Goal: Information Seeking & Learning: Learn about a topic

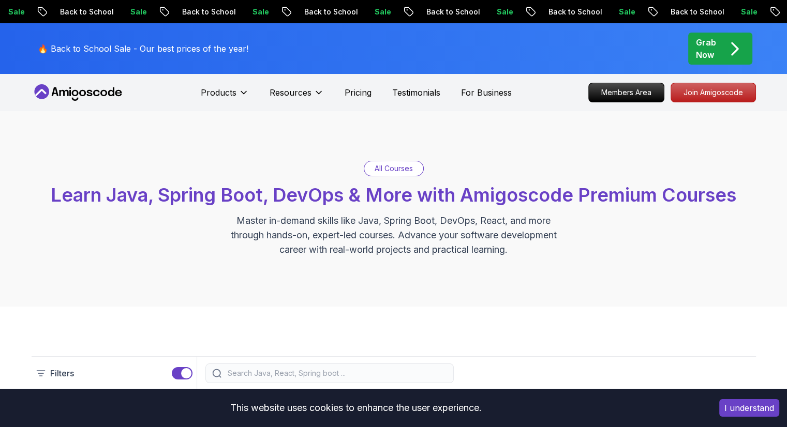
click at [106, 94] on icon at bounding box center [103, 93] width 7 height 6
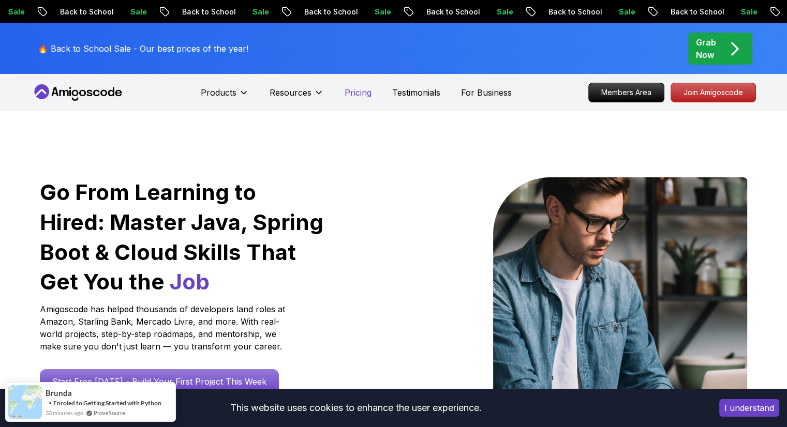
click at [357, 91] on p "Pricing" at bounding box center [358, 92] width 27 height 12
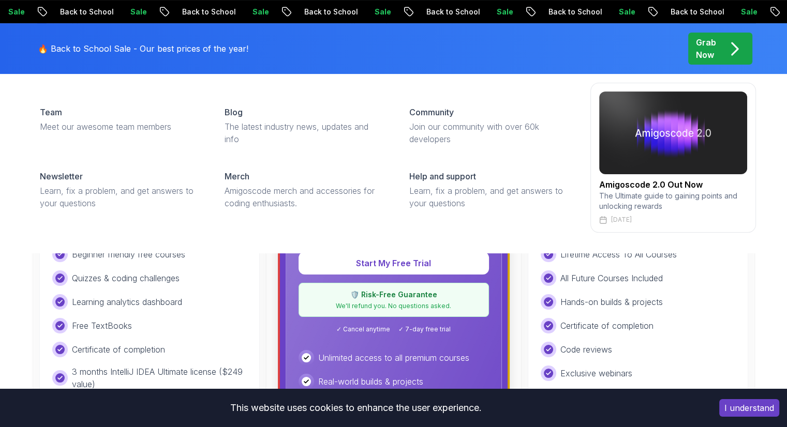
scroll to position [275, 0]
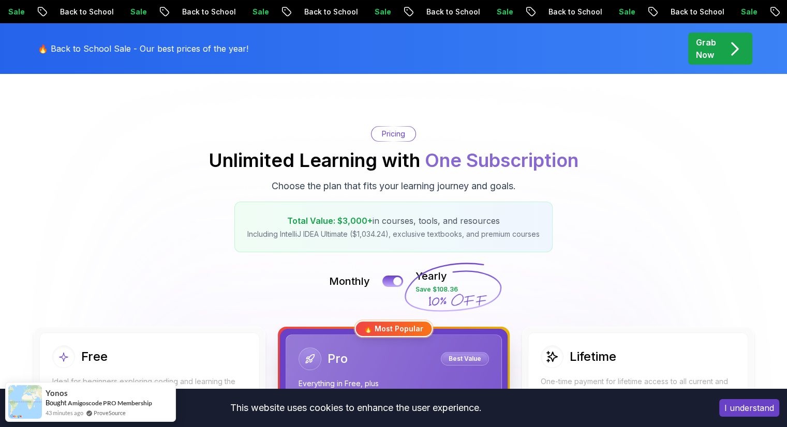
scroll to position [0, 0]
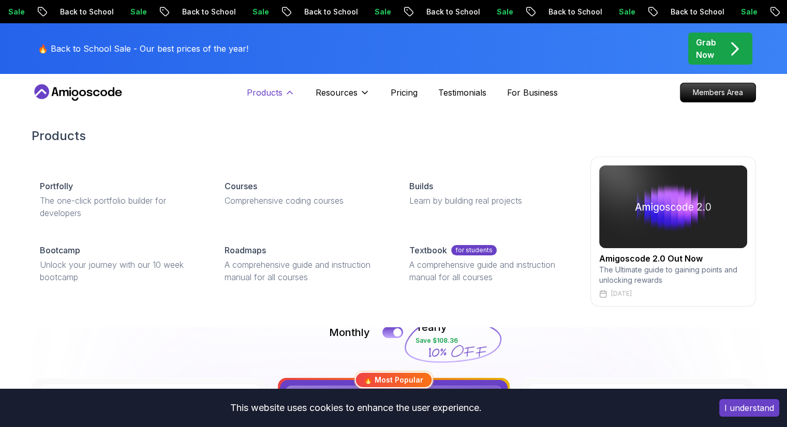
click at [268, 88] on p "Products" at bounding box center [265, 92] width 36 height 12
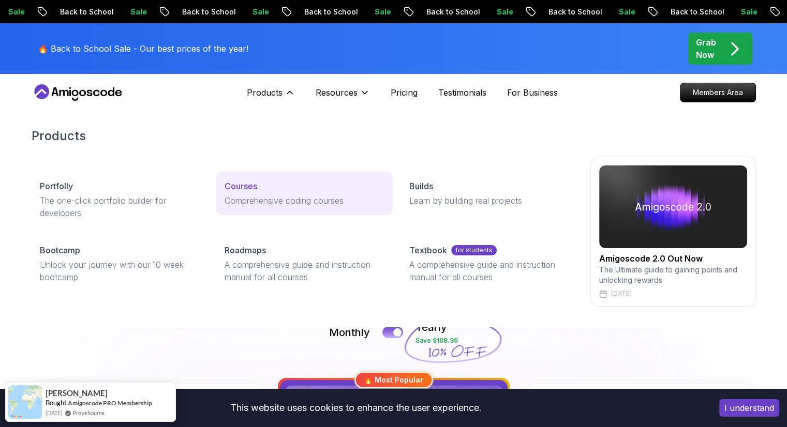
click at [255, 190] on p "Courses" at bounding box center [241, 186] width 33 height 12
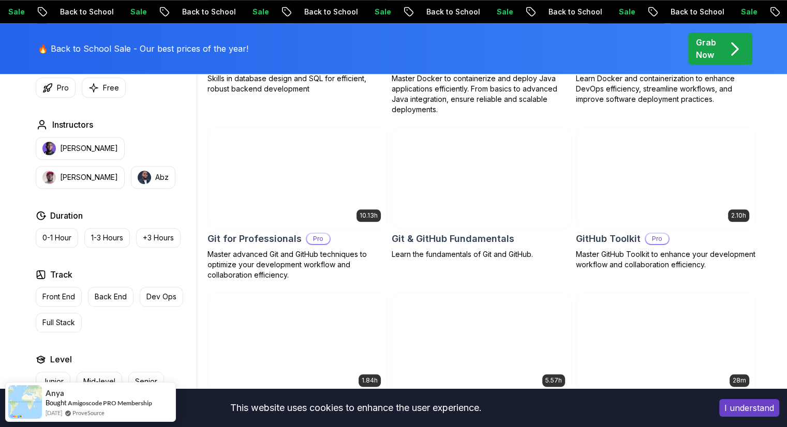
scroll to position [1088, 0]
